Goal: Information Seeking & Learning: Check status

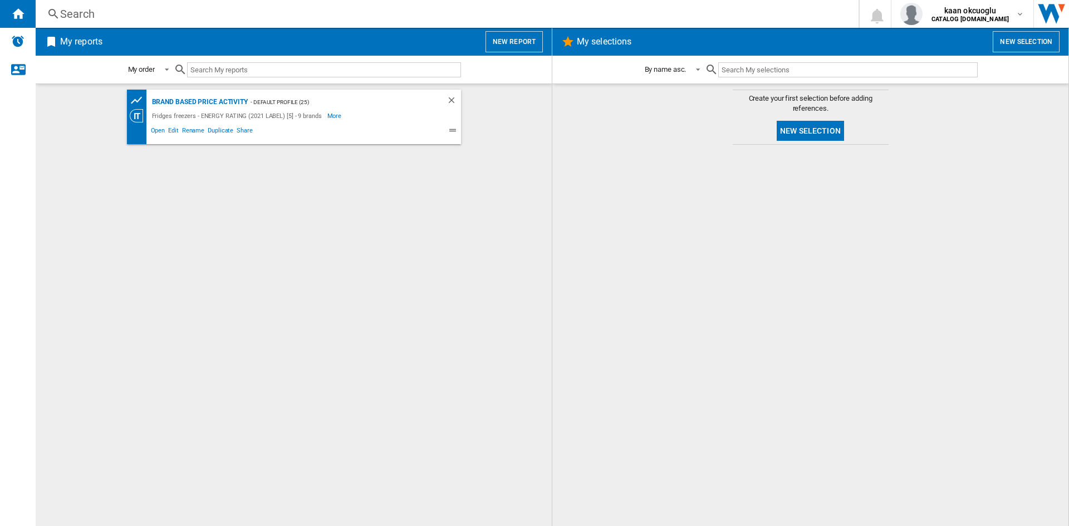
click at [146, 18] on div "Search" at bounding box center [444, 14] width 769 height 16
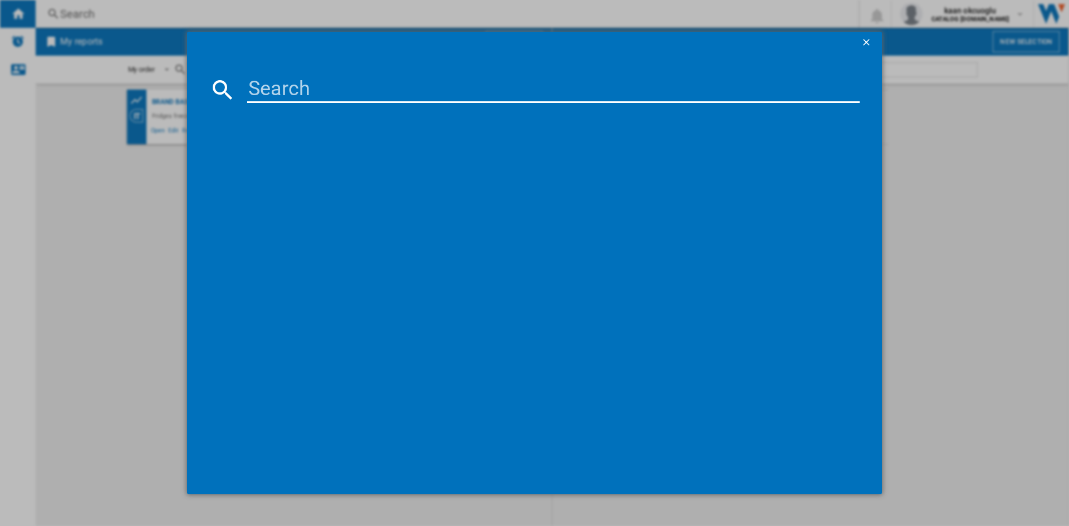
click at [323, 82] on input at bounding box center [553, 89] width 612 height 27
paste input "FV298N4ACE"
type input "FV298N4ACE"
click at [334, 161] on div "HISENSE FV298N4ACE STAINLESS STEEL" at bounding box center [542, 161] width 601 height 11
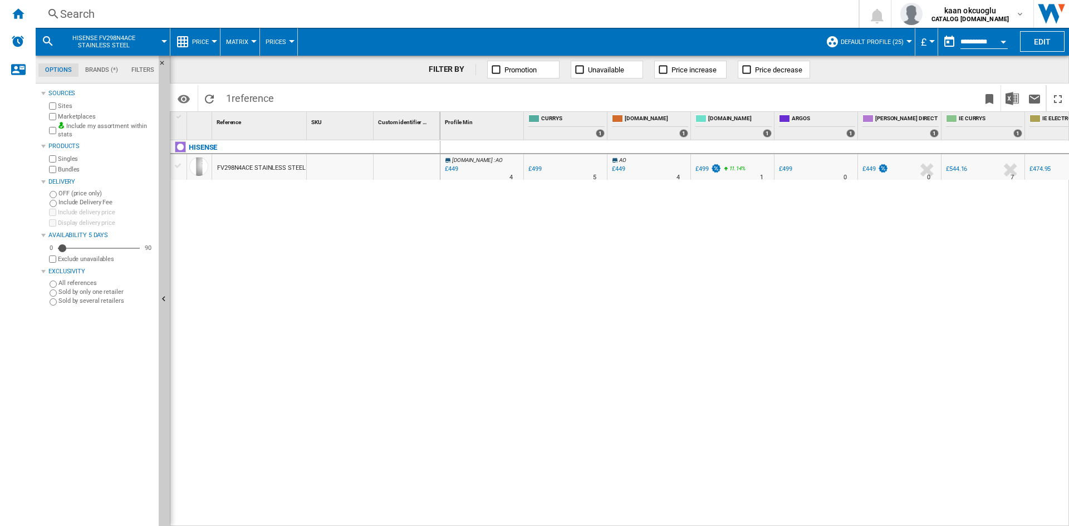
click at [210, 42] on button "Price" at bounding box center [203, 42] width 22 height 28
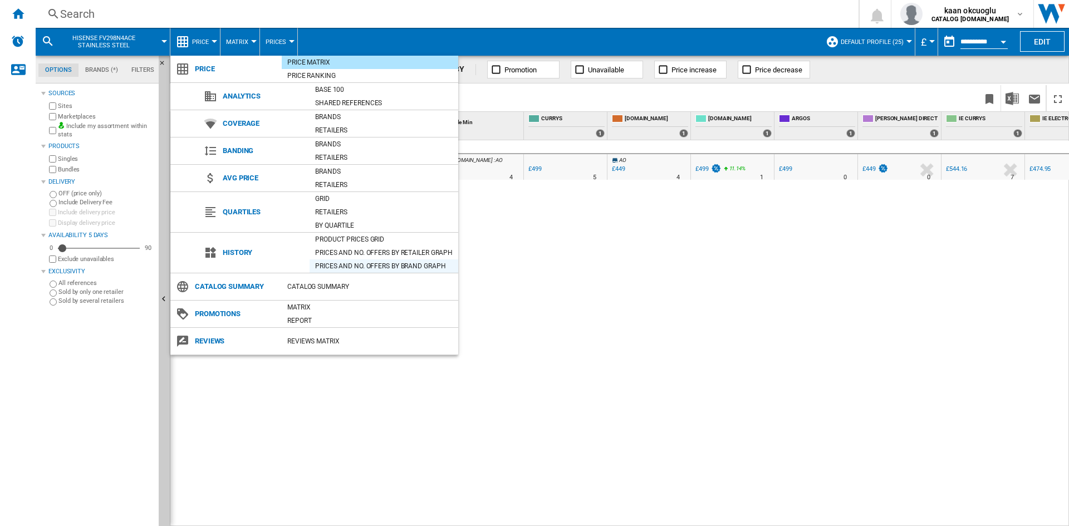
click at [376, 266] on div "Prices and No. offers by brand graph" at bounding box center [384, 266] width 149 height 11
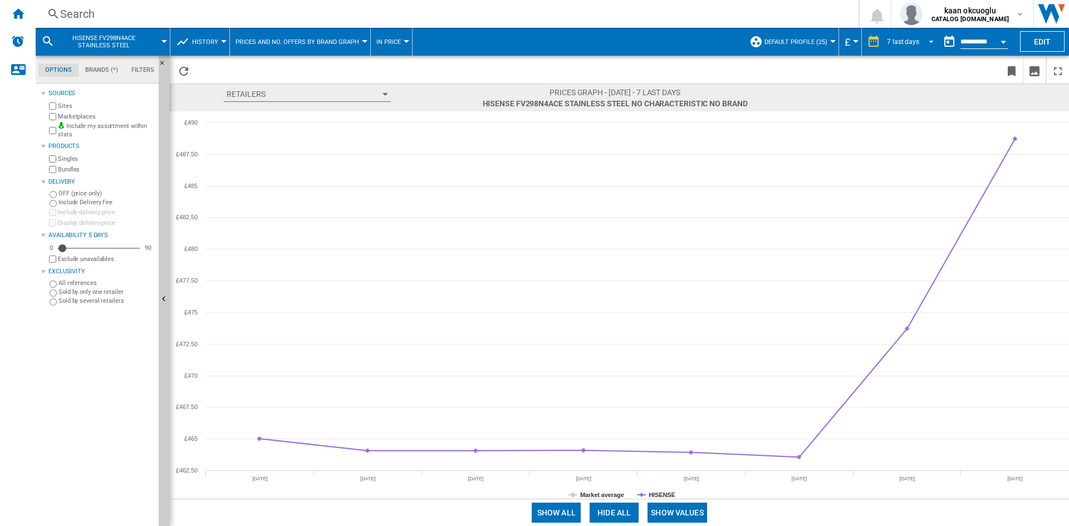
click at [913, 43] on div "7 last days" at bounding box center [903, 42] width 32 height 8
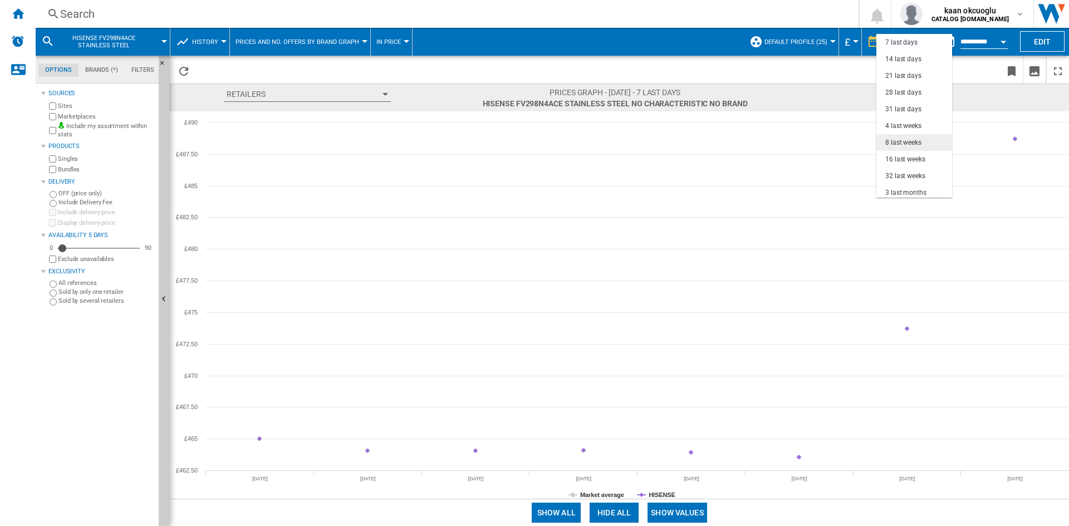
scroll to position [70, 0]
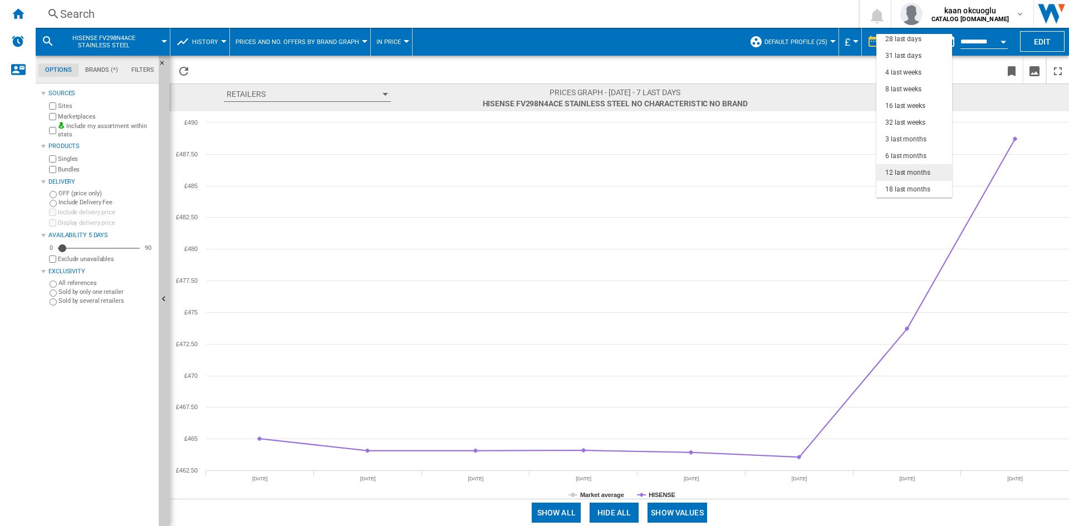
click at [908, 176] on div "12 last months" at bounding box center [907, 172] width 45 height 9
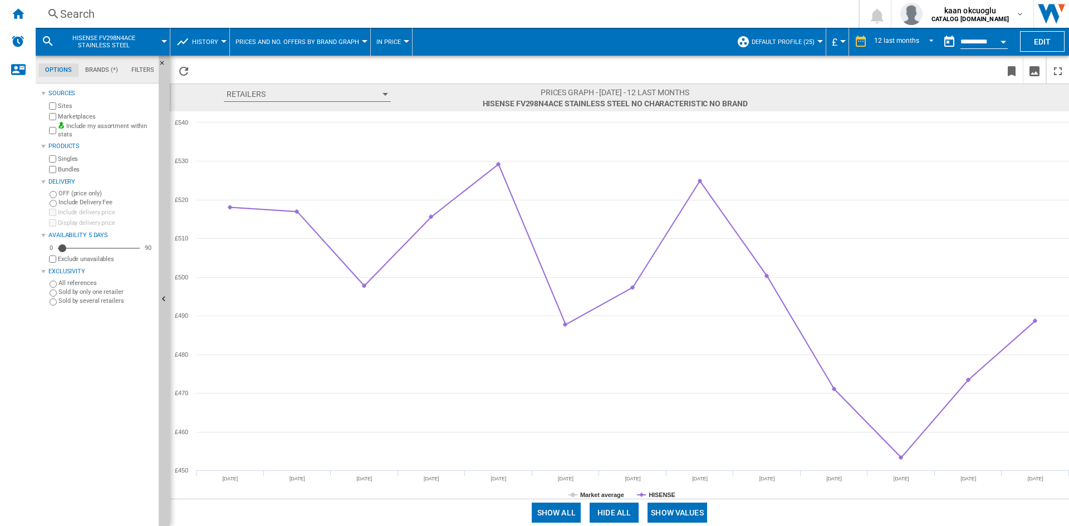
click at [91, 17] on div "Search" at bounding box center [444, 14] width 769 height 16
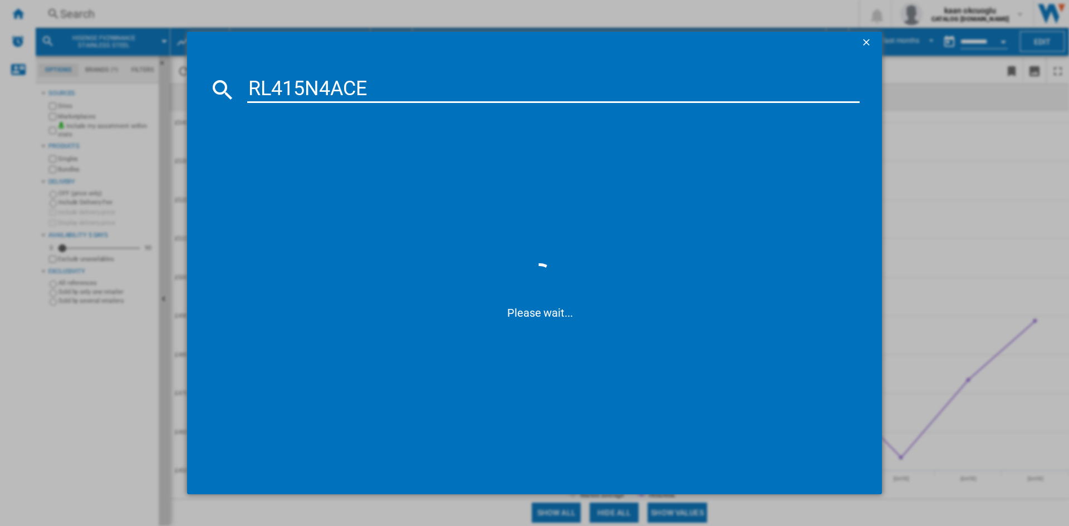
type input "RL415N4ACE"
click at [862, 45] on ng-md-icon "getI18NText('BUTTONS.CLOSE_DIALOG')" at bounding box center [867, 43] width 13 height 13
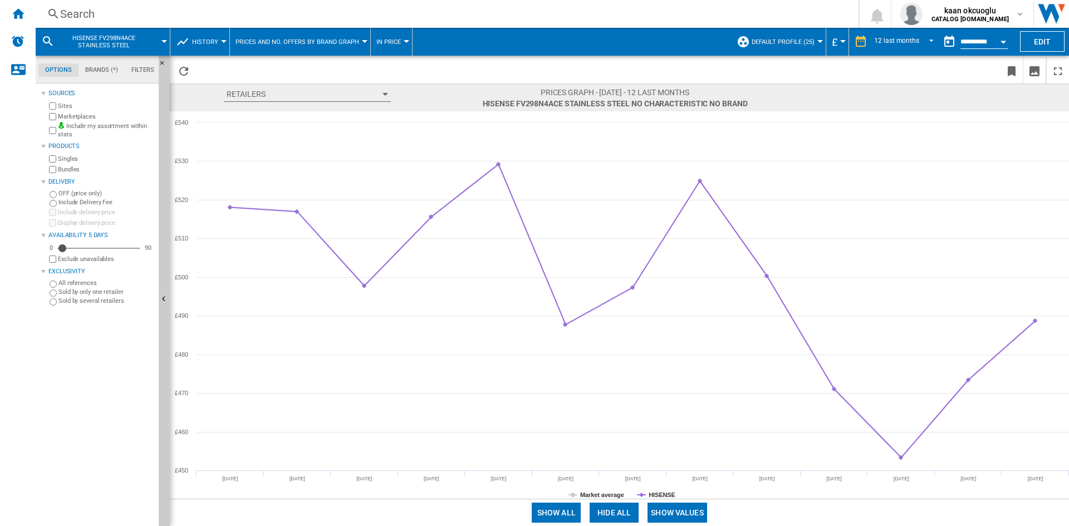
click at [136, 47] on span "HISENSE FV298N4ACE STAINLESS STEEL" at bounding box center [104, 42] width 90 height 14
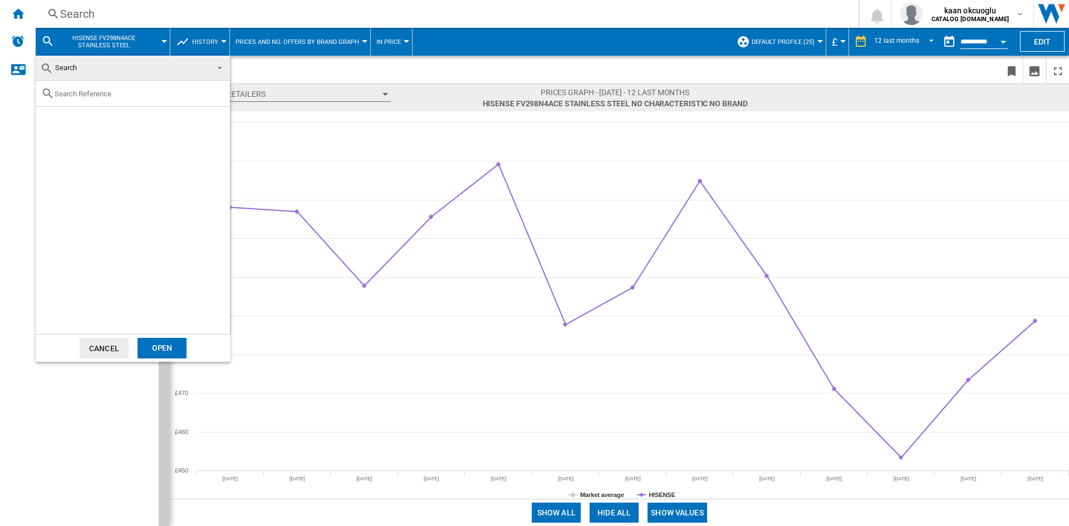
click at [92, 18] on md-backdrop at bounding box center [534, 263] width 1069 height 526
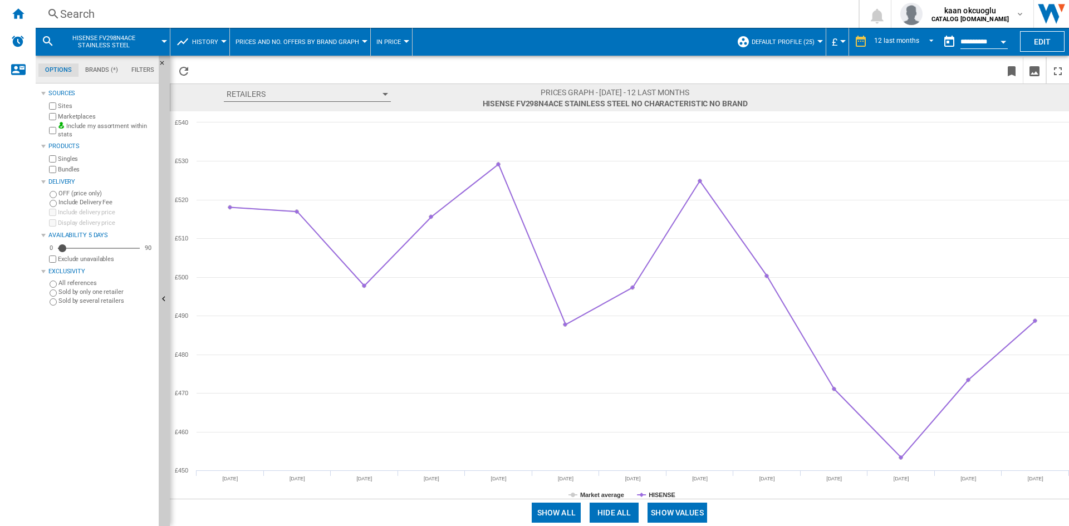
click at [94, 19] on div "Search" at bounding box center [444, 14] width 769 height 16
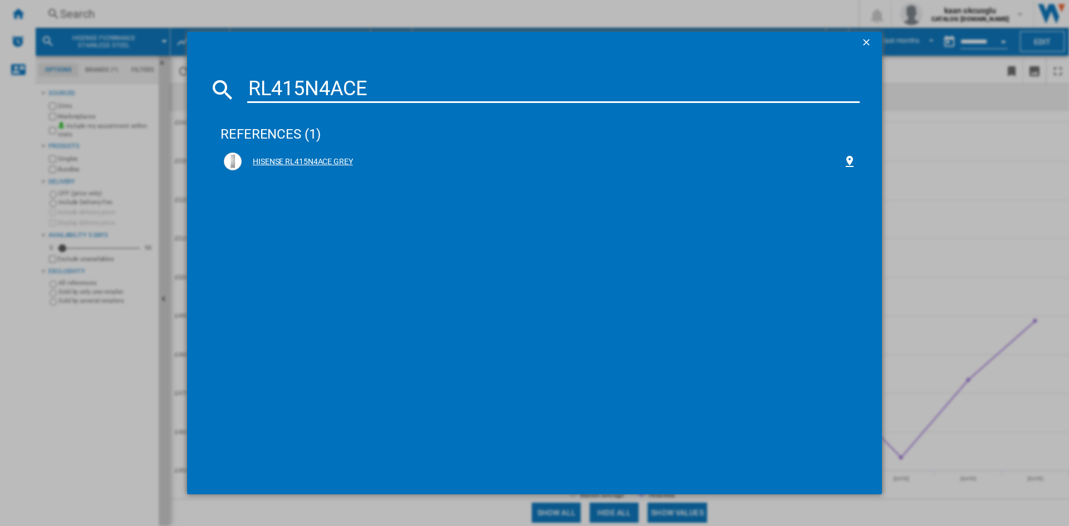
type input "RL415N4ACE"
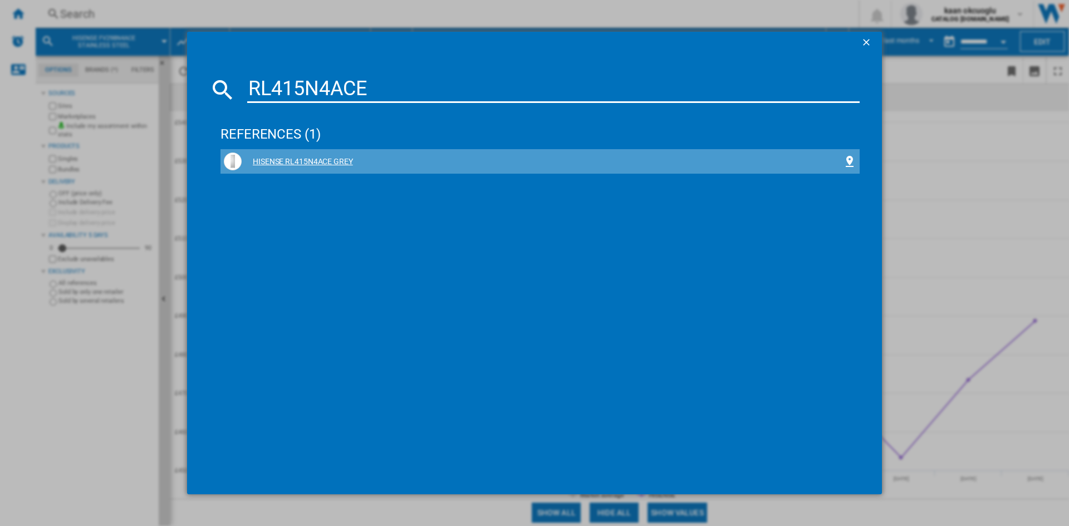
click at [330, 156] on div "HISENSE RL415N4ACE GREY" at bounding box center [542, 161] width 601 height 11
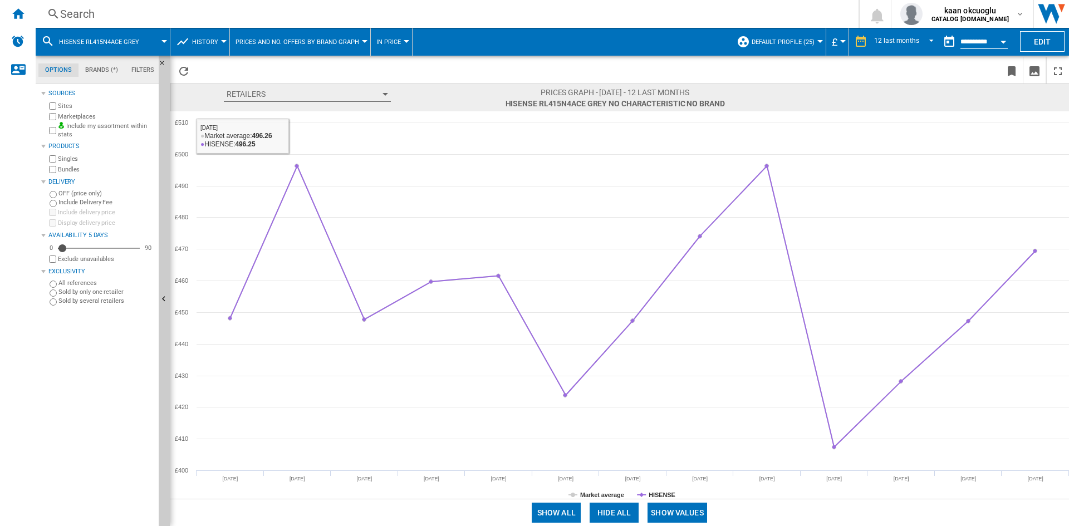
click at [87, 16] on div "Search" at bounding box center [444, 14] width 769 height 16
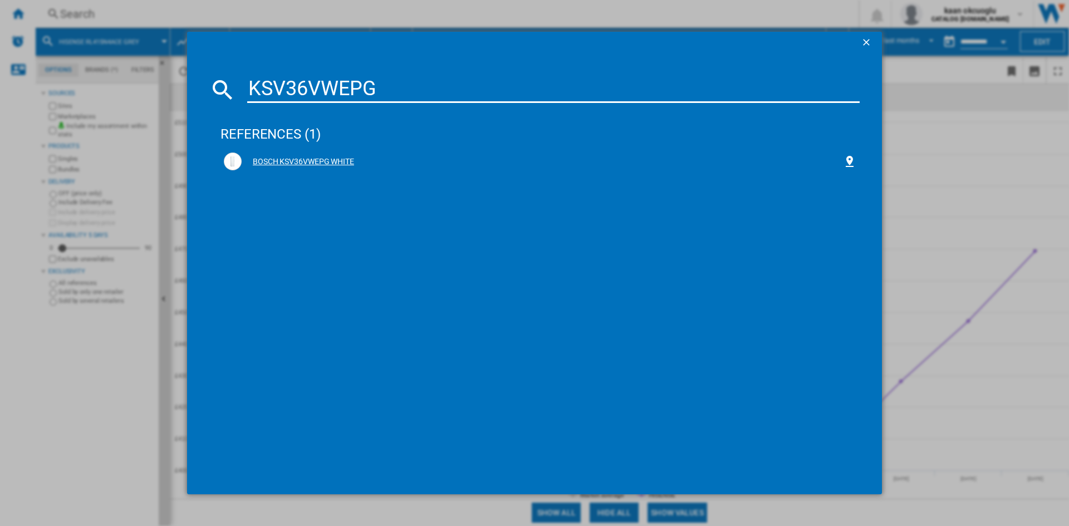
type input "KSV36VWEPG"
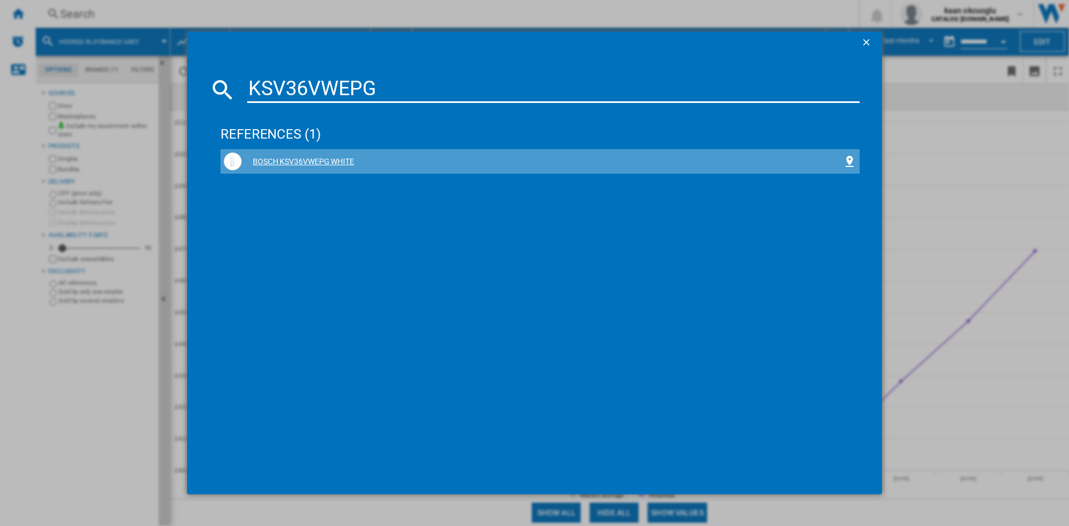
click at [297, 163] on div "BOSCH KSV36VWEPG WHITE" at bounding box center [542, 161] width 601 height 11
